Goal: Transaction & Acquisition: Download file/media

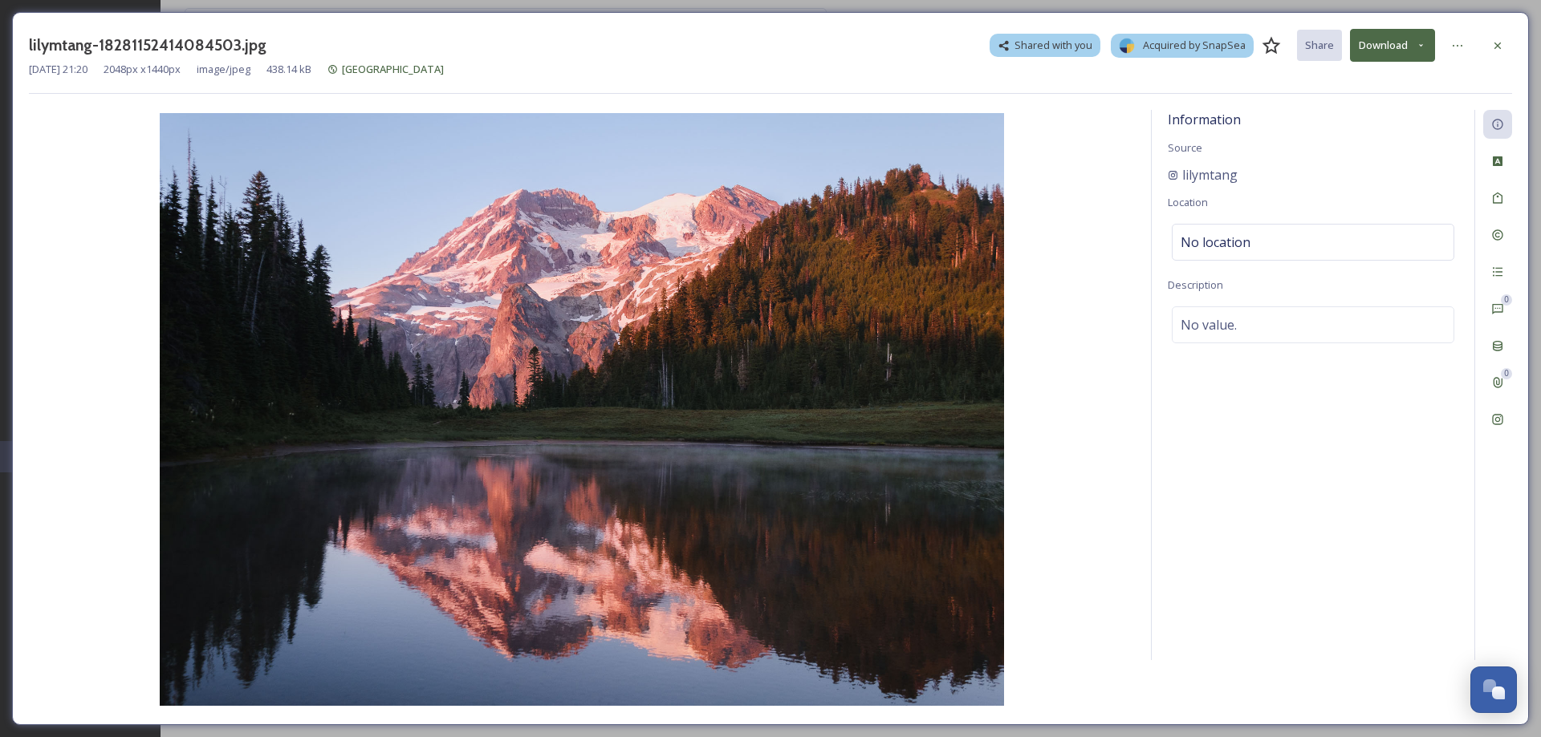
click at [1378, 43] on button "Download" at bounding box center [1392, 45] width 85 height 33
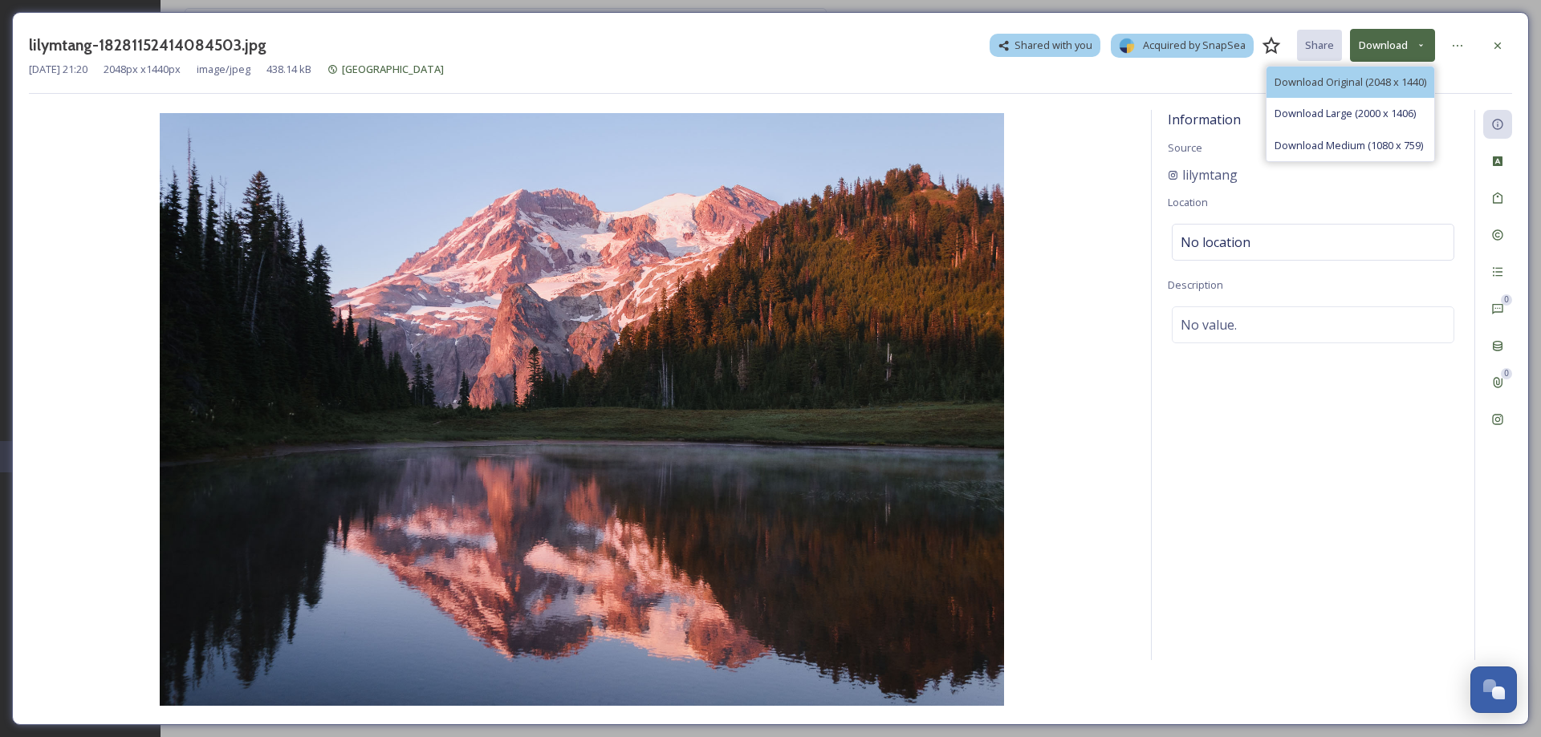
click at [1325, 86] on span "Download Original (2048 x 1440)" at bounding box center [1350, 82] width 152 height 15
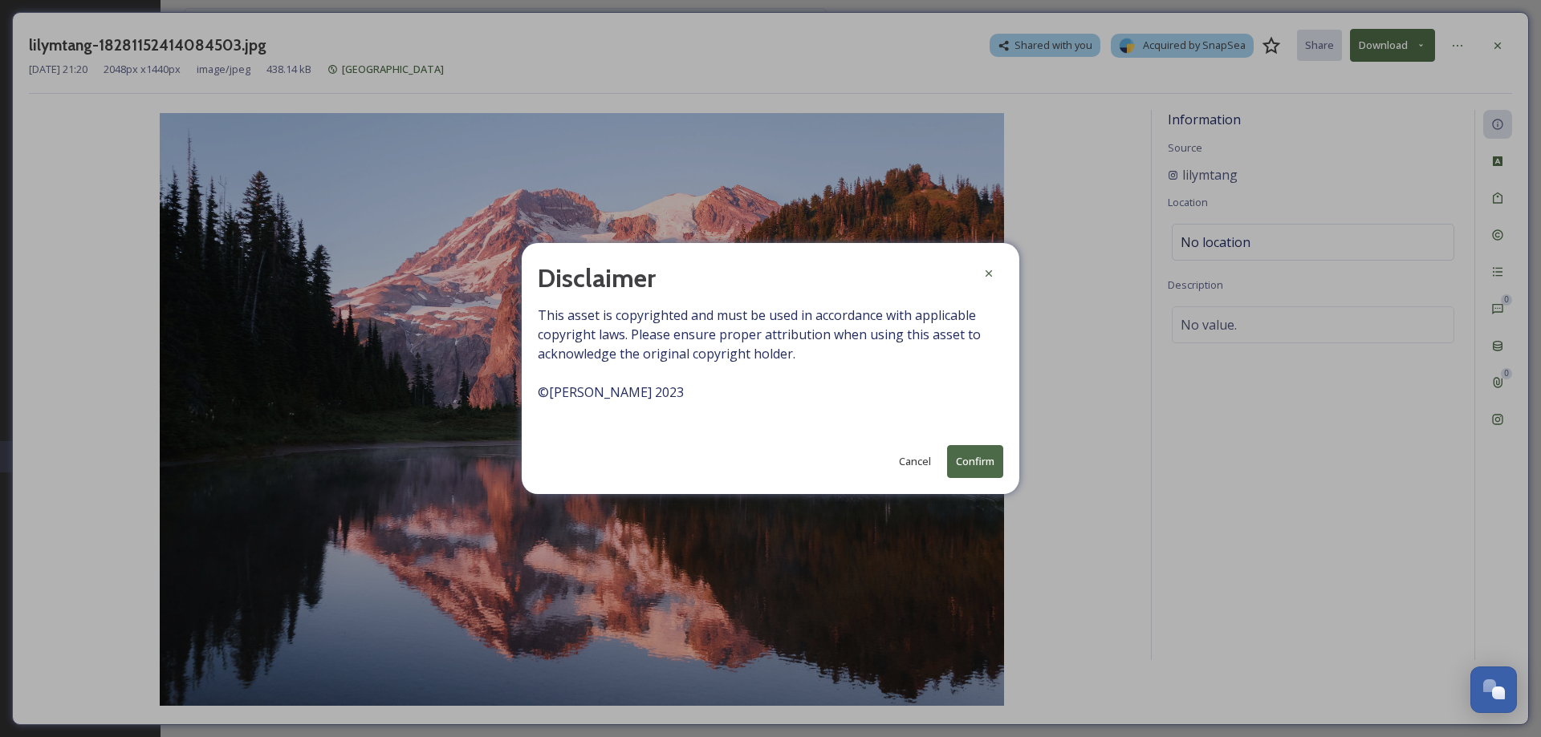
click at [977, 465] on button "Confirm" at bounding box center [975, 461] width 56 height 33
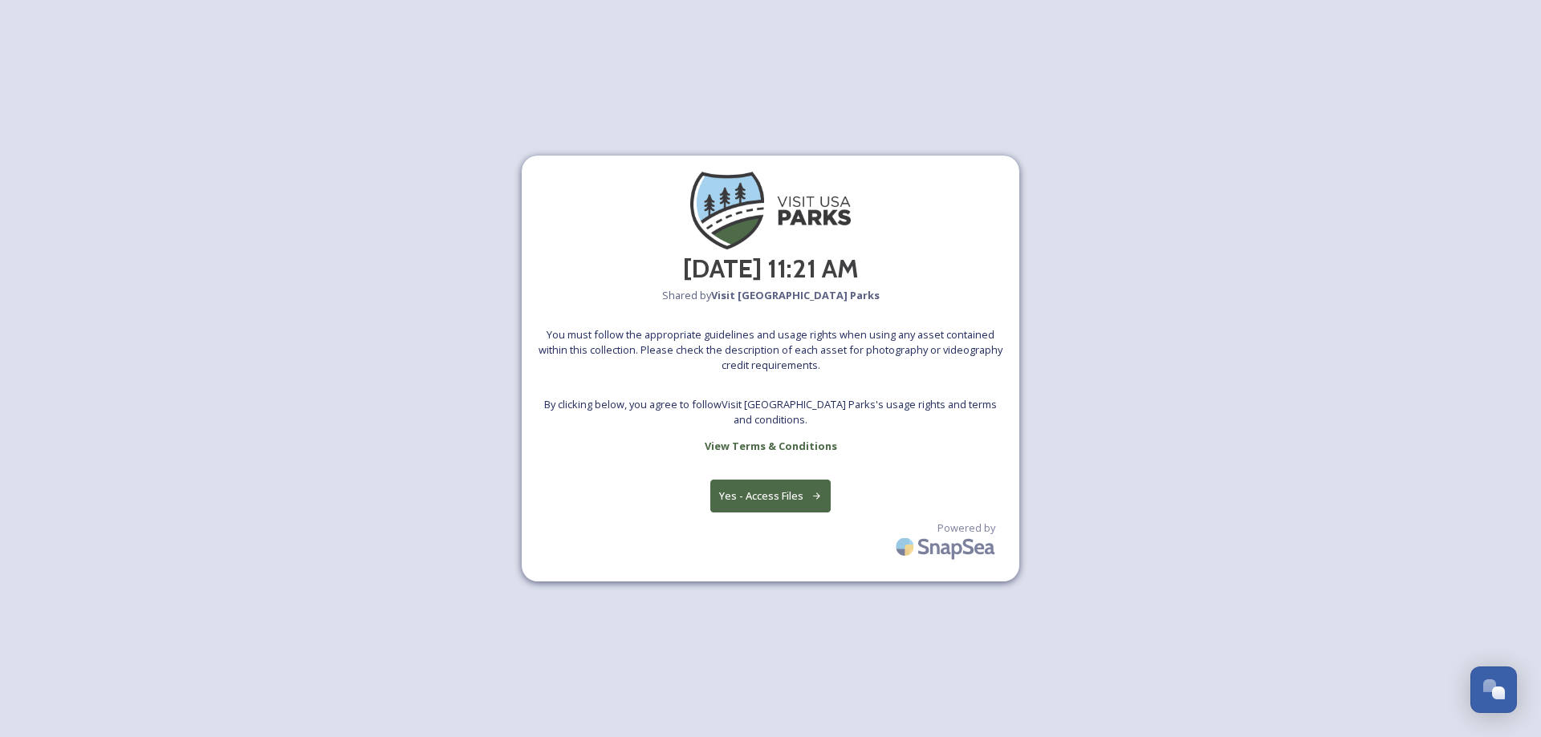
click at [763, 488] on button "Yes - Access Files" at bounding box center [770, 496] width 120 height 33
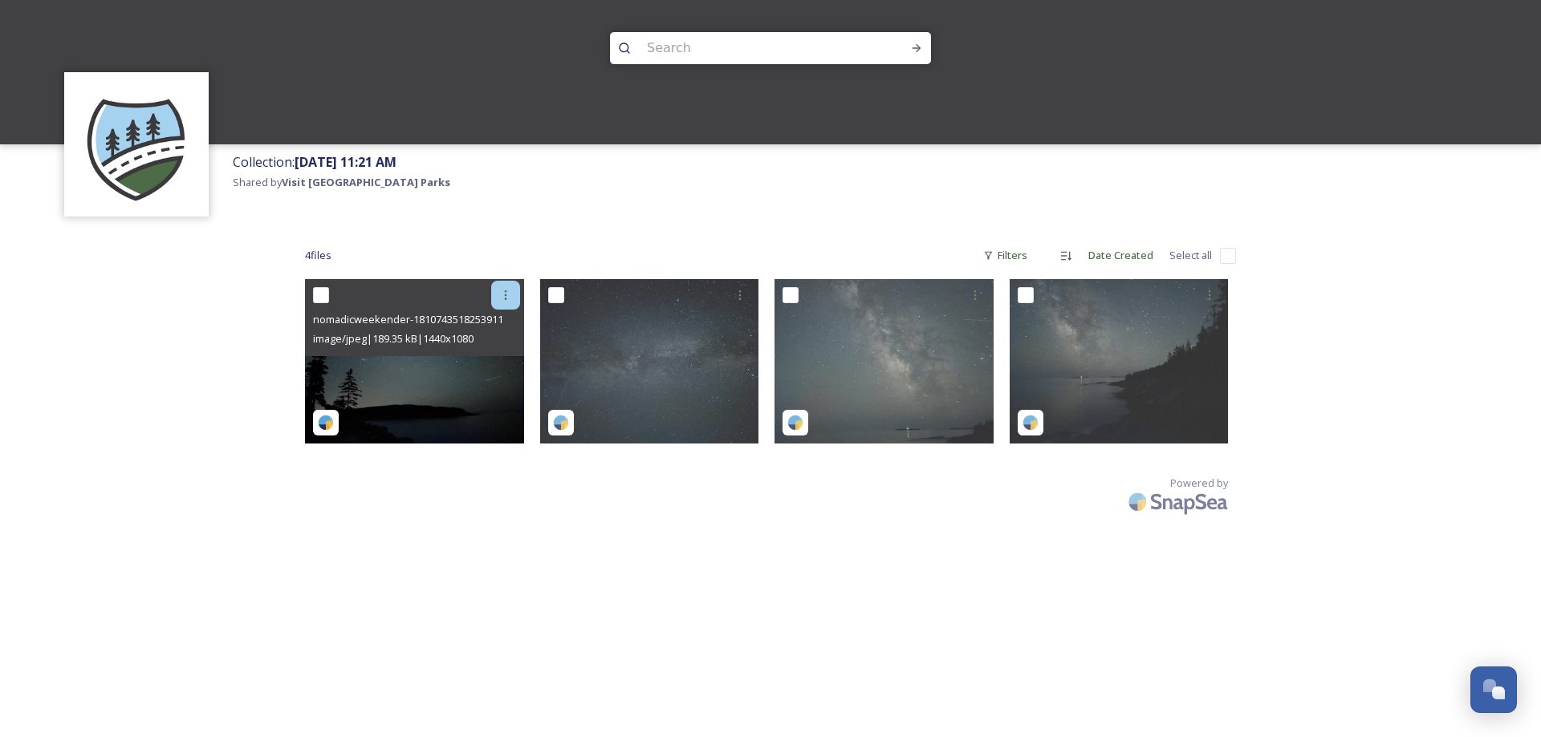
click at [515, 293] on div at bounding box center [505, 295] width 29 height 29
click at [477, 372] on div "Download" at bounding box center [486, 361] width 65 height 31
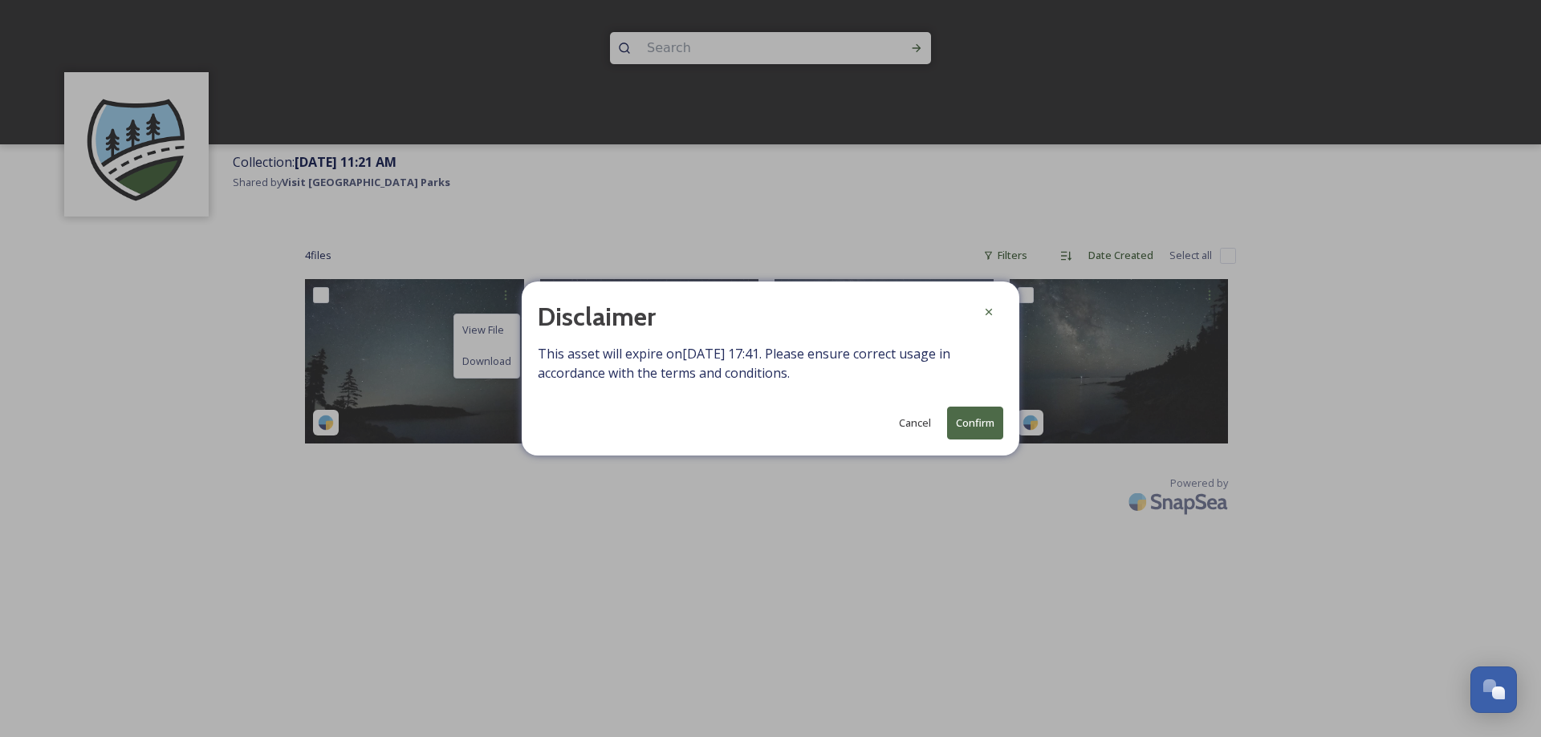
click at [972, 431] on button "Confirm" at bounding box center [975, 423] width 56 height 33
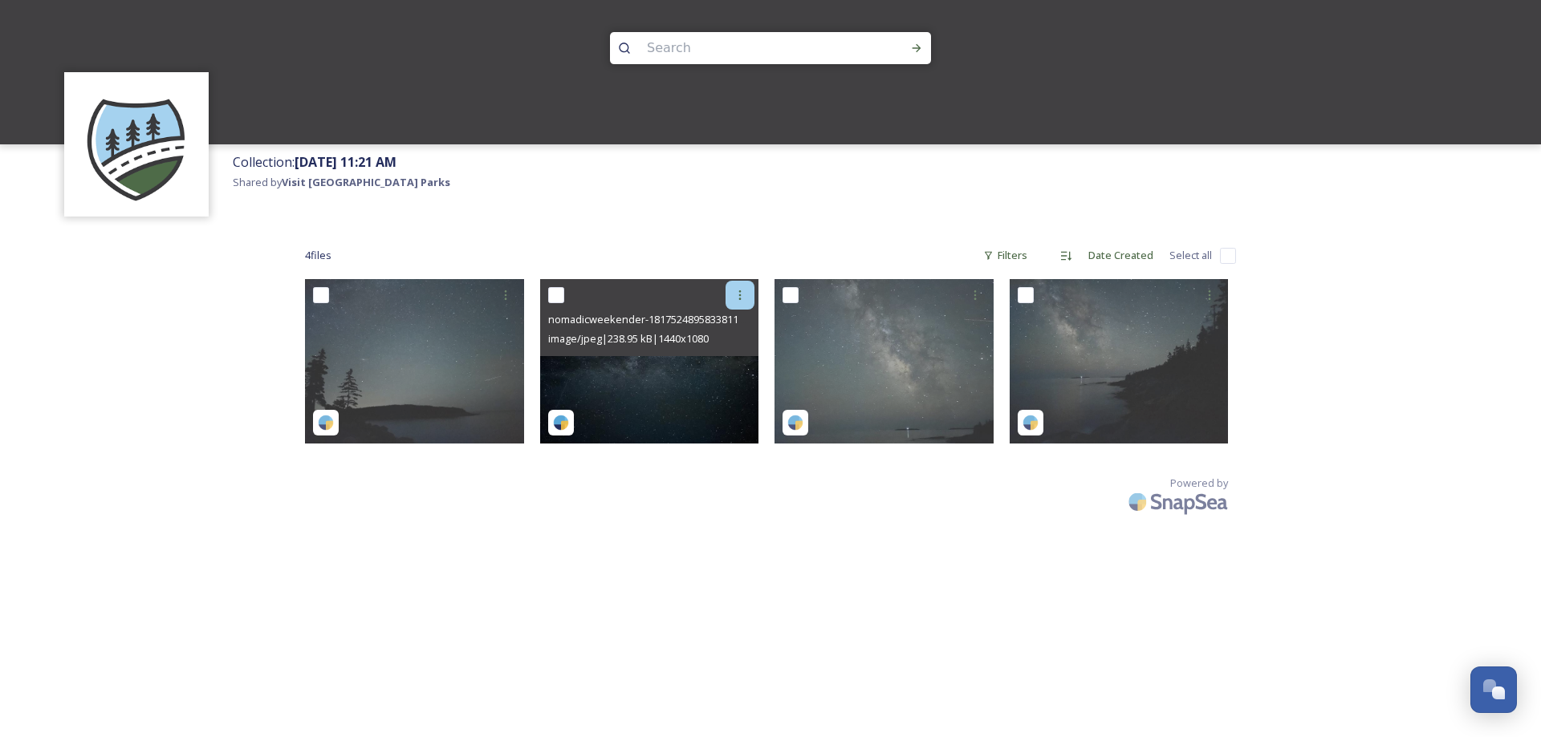
click at [737, 295] on icon at bounding box center [739, 295] width 13 height 13
click at [720, 374] on div "Download" at bounding box center [720, 361] width 65 height 31
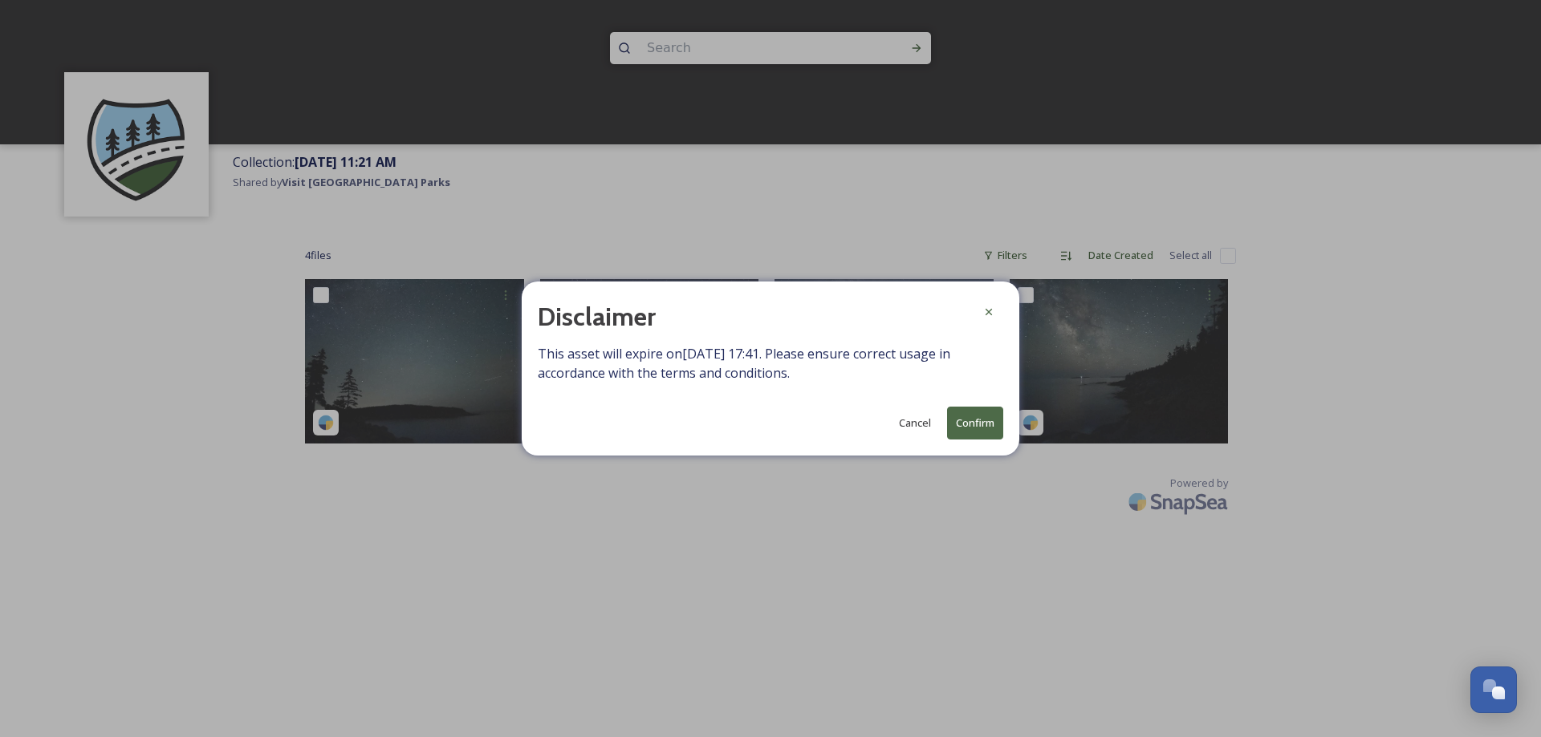
click at [986, 430] on button "Confirm" at bounding box center [975, 423] width 56 height 33
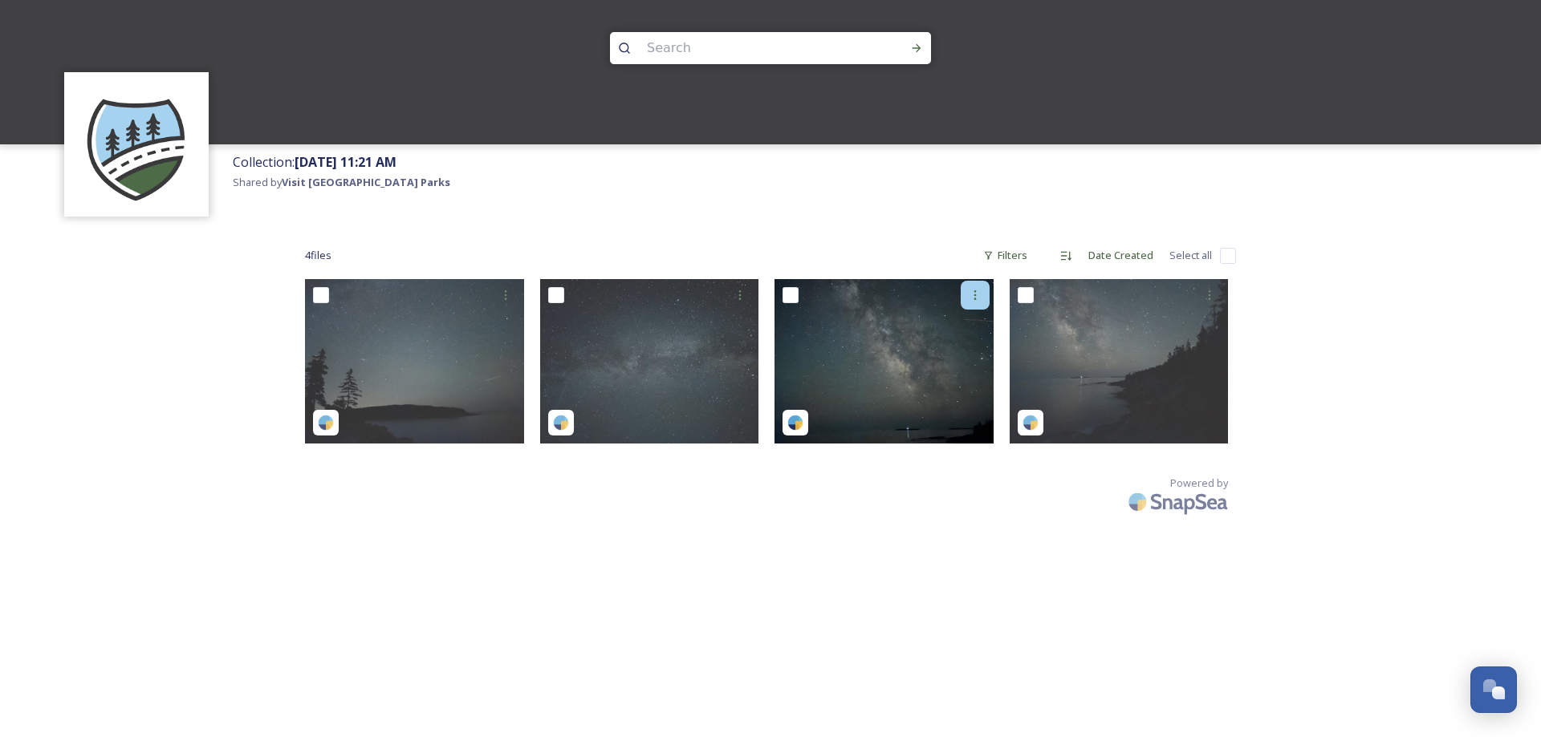
click at [975, 293] on icon at bounding box center [975, 295] width 13 height 13
click at [940, 365] on span "Download" at bounding box center [956, 361] width 49 height 15
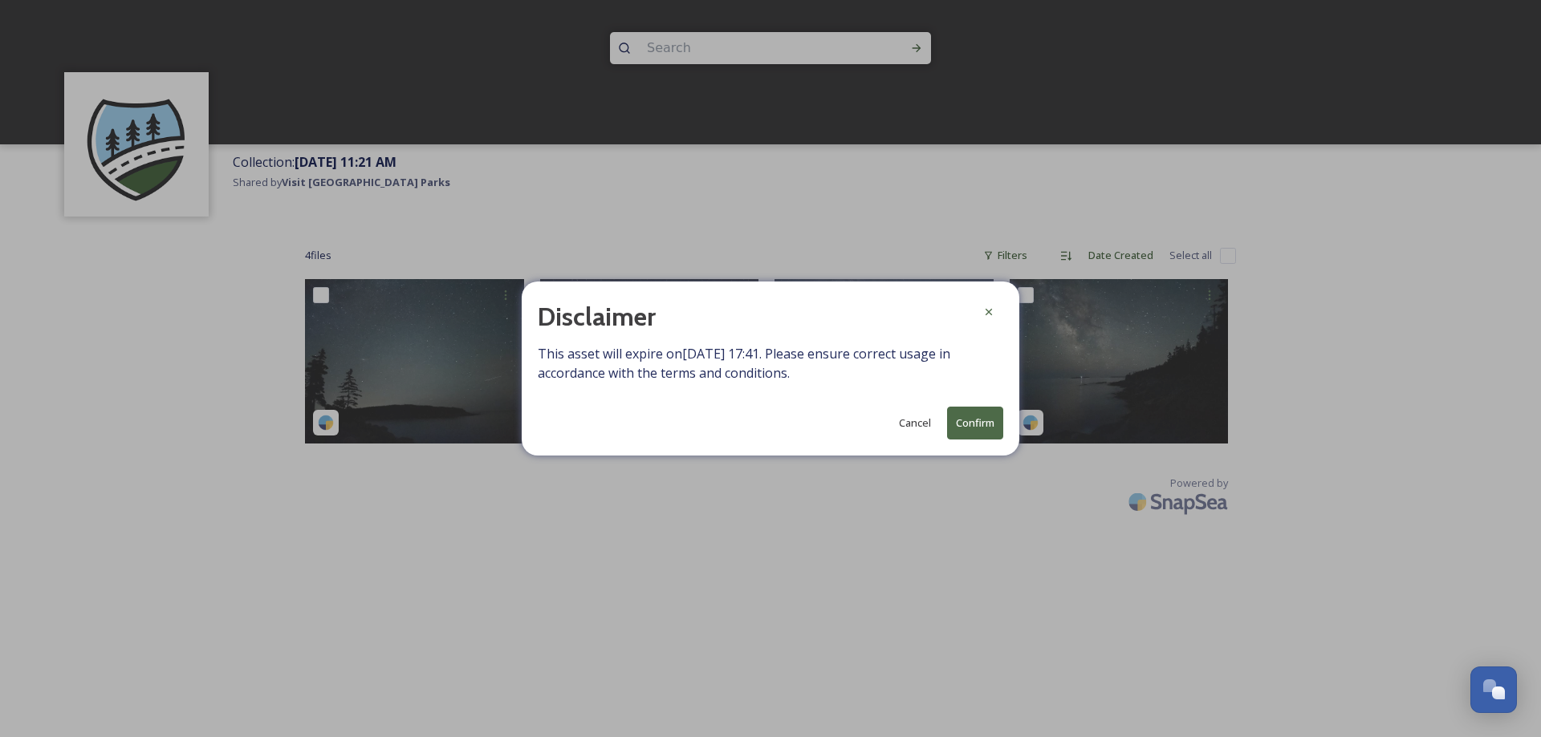
click at [974, 413] on button "Confirm" at bounding box center [975, 423] width 56 height 33
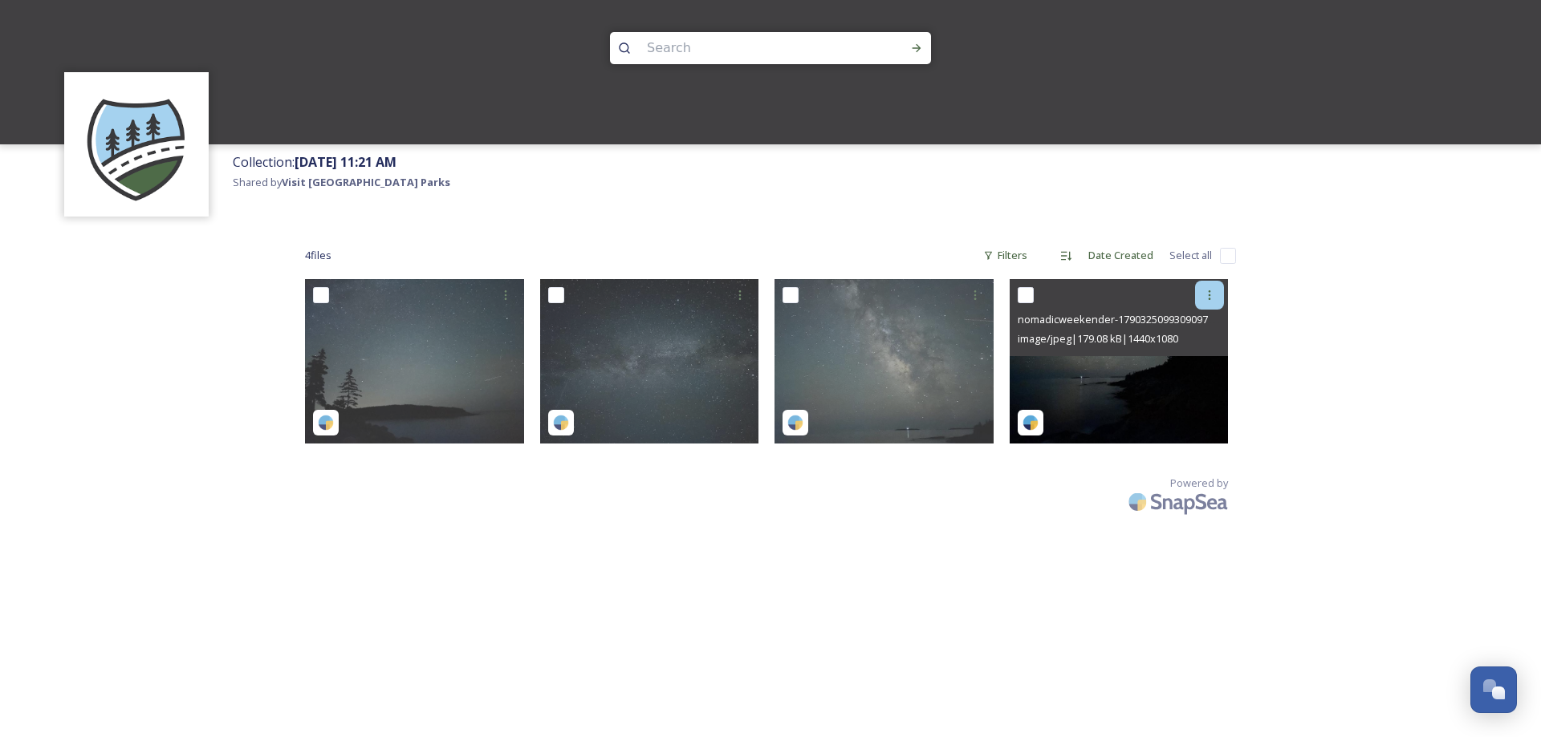
click at [1213, 290] on icon at bounding box center [1209, 295] width 13 height 13
click at [1186, 362] on span "Download" at bounding box center [1190, 361] width 49 height 15
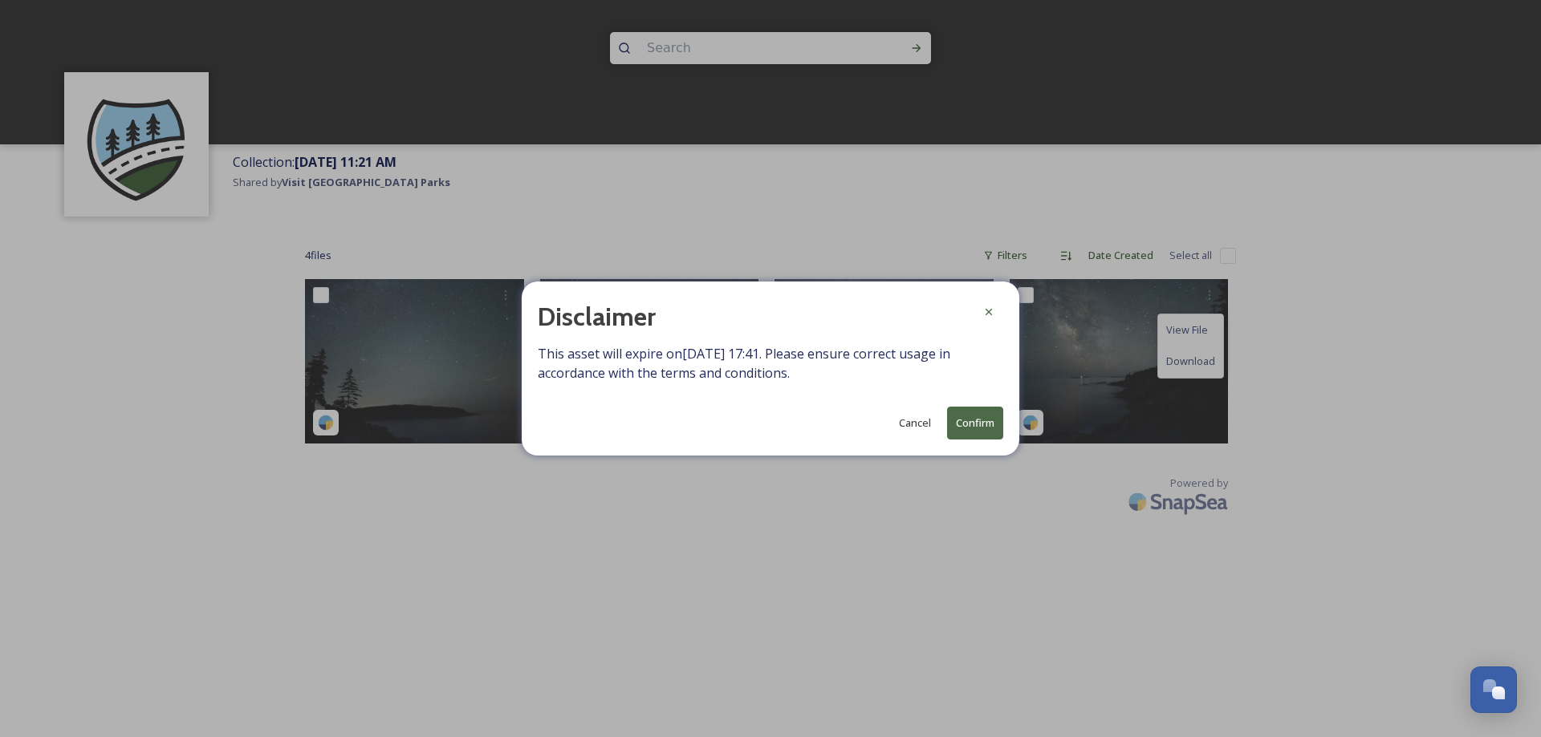
click at [961, 424] on button "Confirm" at bounding box center [975, 423] width 56 height 33
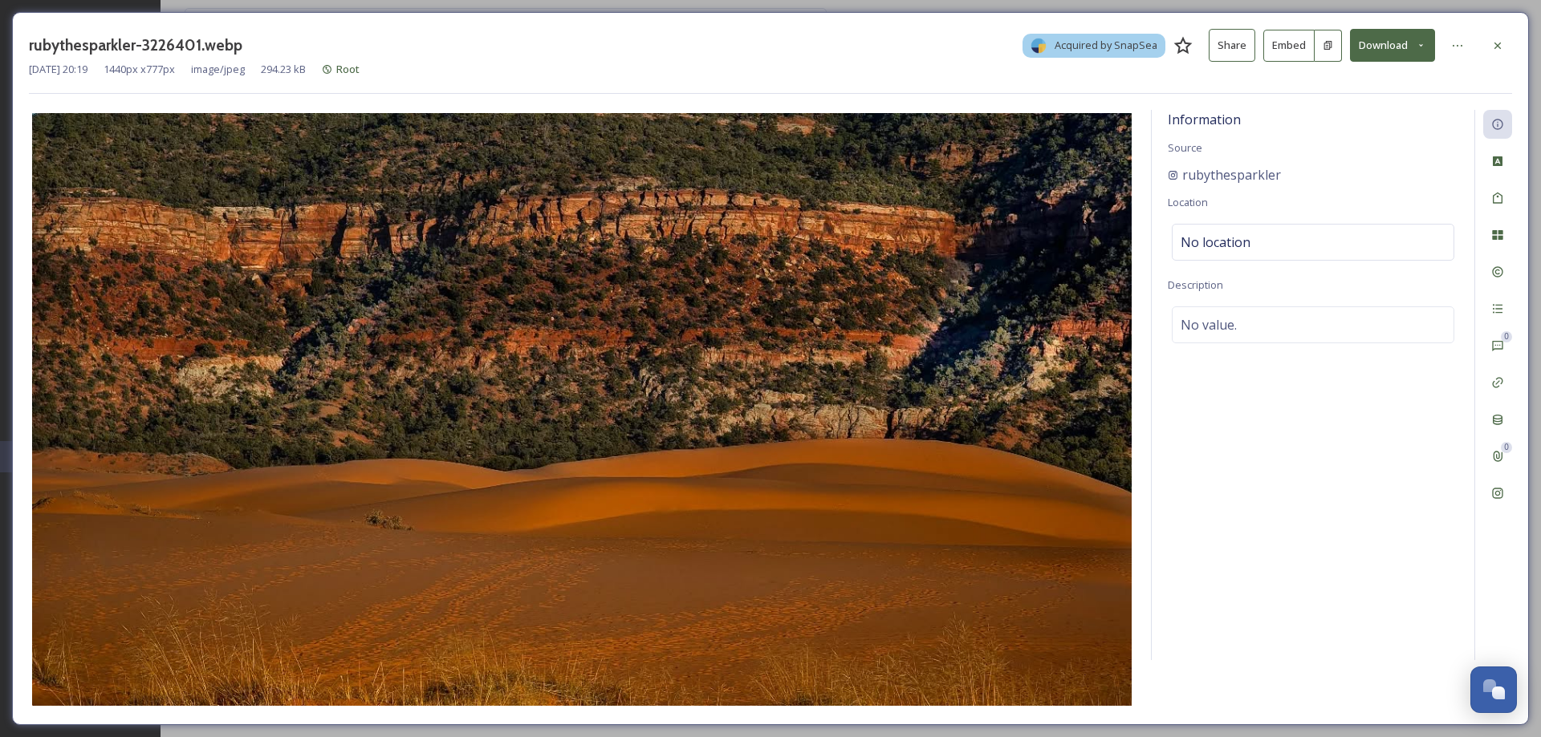
click at [1376, 48] on button "Download" at bounding box center [1392, 45] width 85 height 33
click at [1367, 82] on span "Download Original (1440 x 777)" at bounding box center [1350, 82] width 146 height 15
